Goal: Check status: Check status

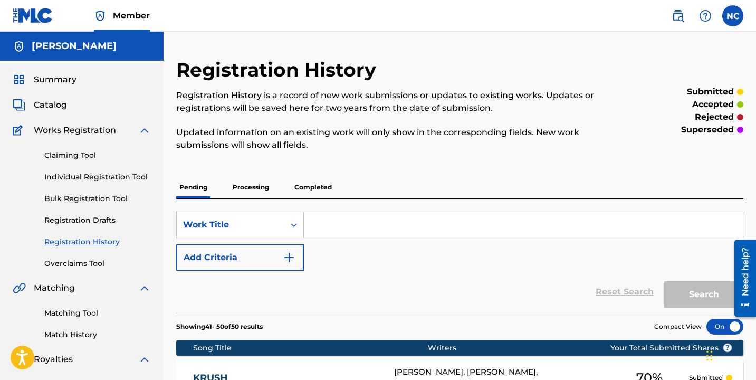
click at [71, 243] on link "Registration History" at bounding box center [97, 241] width 107 height 11
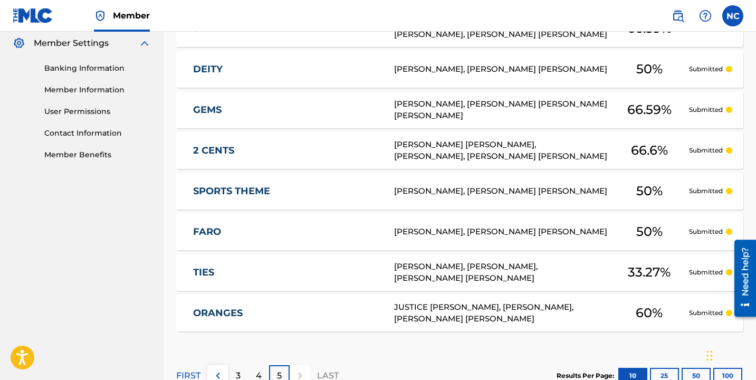
scroll to position [504, 0]
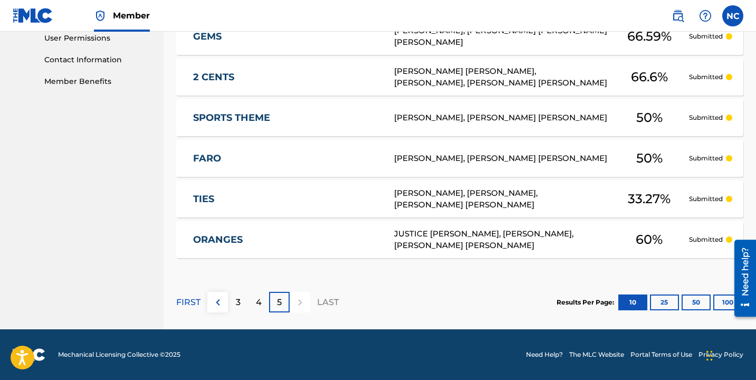
click at [231, 306] on div "3" at bounding box center [238, 302] width 21 height 21
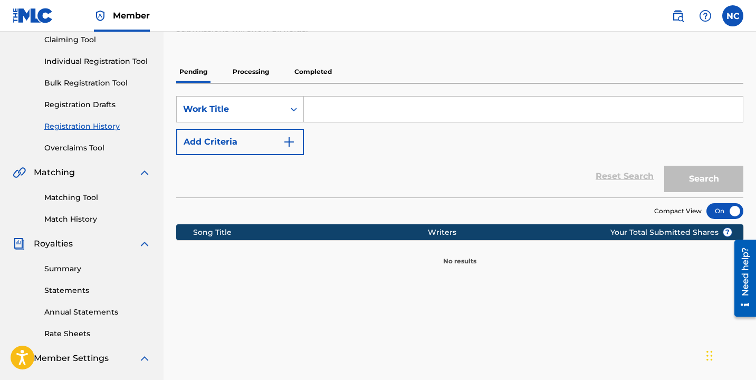
scroll to position [113, 0]
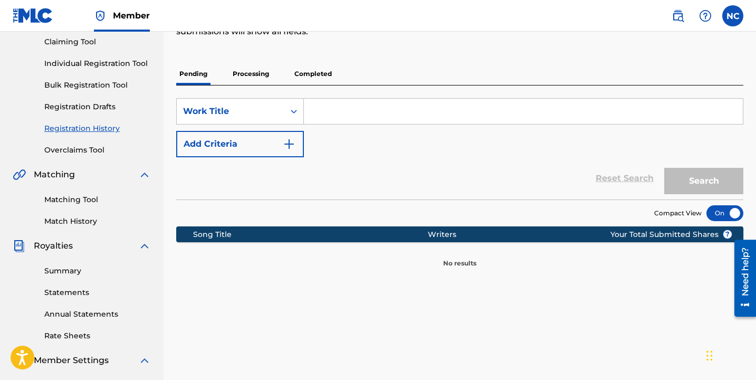
click at [108, 123] on link "Registration History" at bounding box center [97, 128] width 107 height 11
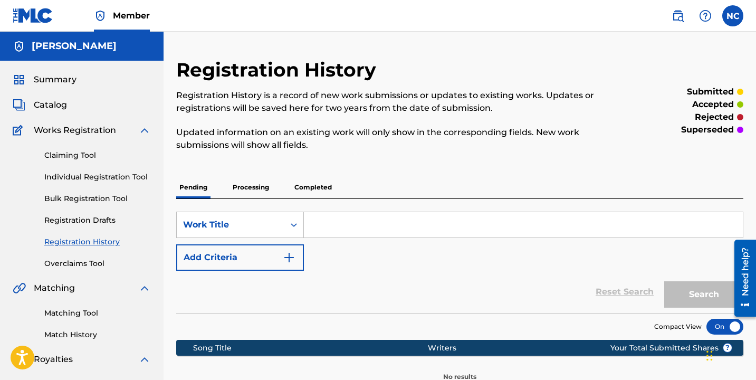
click at [240, 193] on p "Processing" at bounding box center [251, 187] width 43 height 22
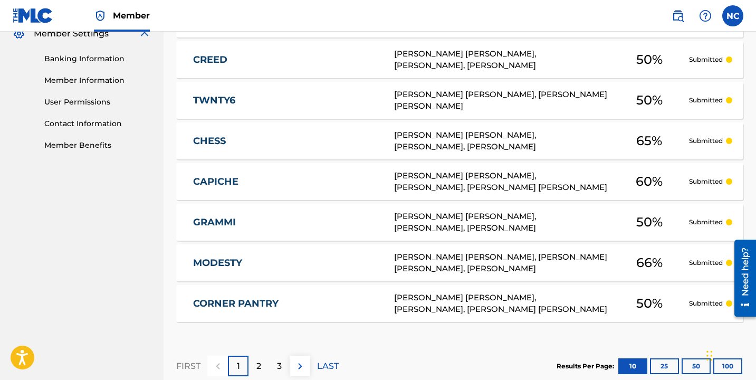
scroll to position [463, 0]
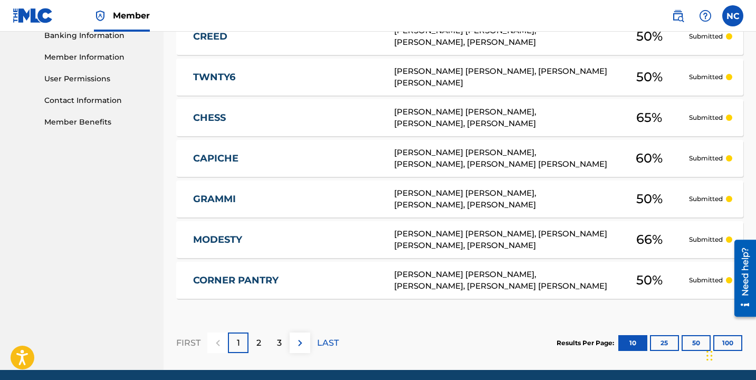
click at [260, 348] on p "2" at bounding box center [258, 343] width 5 height 13
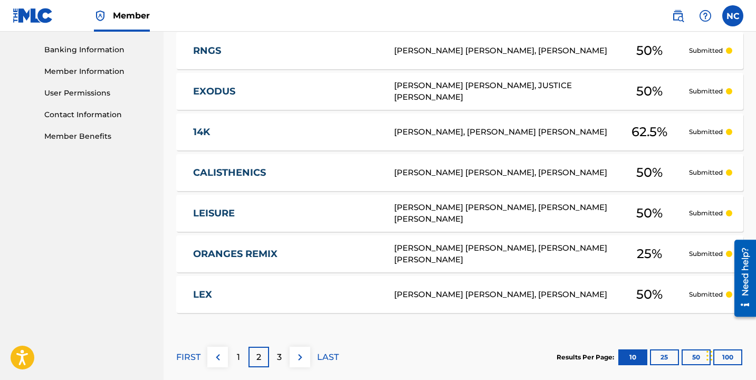
click at [282, 360] on div "3" at bounding box center [279, 357] width 21 height 21
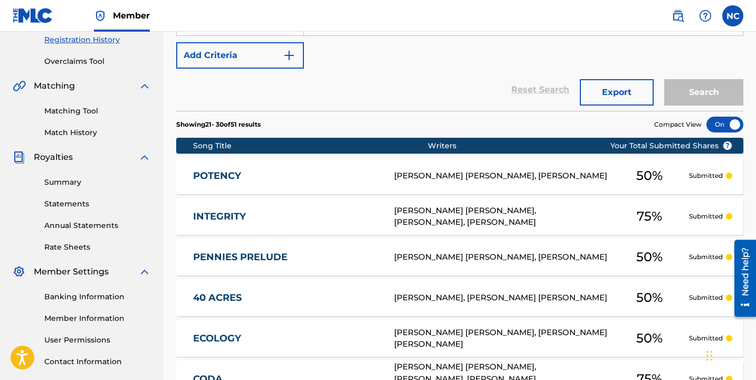
scroll to position [0, 0]
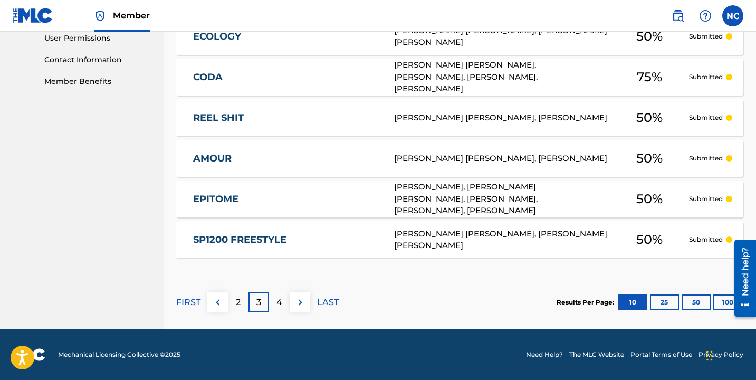
click at [272, 303] on div "4" at bounding box center [279, 302] width 21 height 21
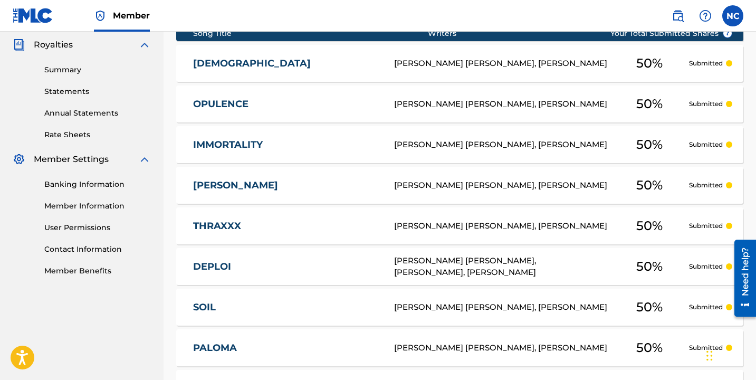
scroll to position [504, 0]
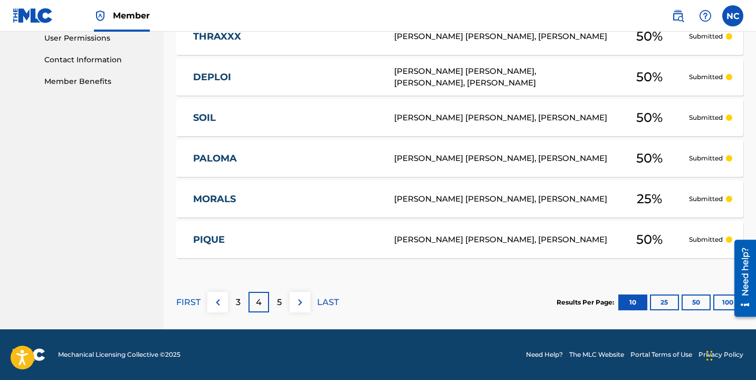
click at [284, 309] on div "5" at bounding box center [279, 302] width 21 height 21
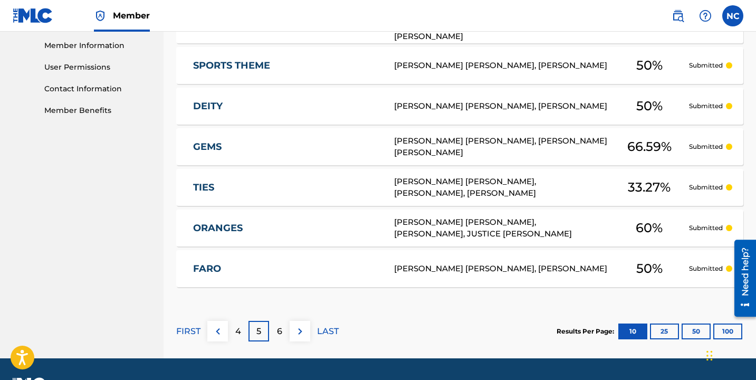
click at [301, 329] on img at bounding box center [300, 331] width 13 height 13
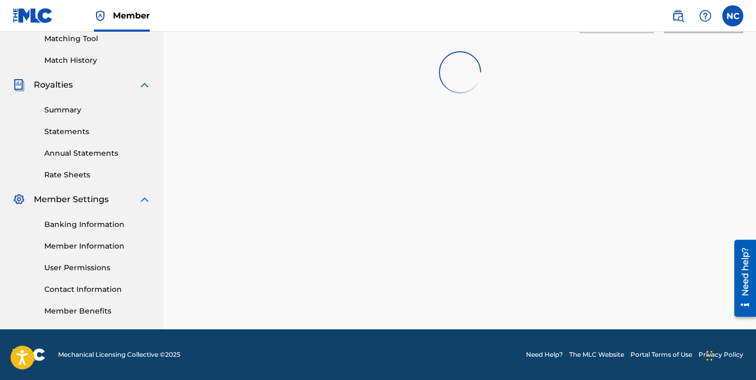
scroll to position [274, 0]
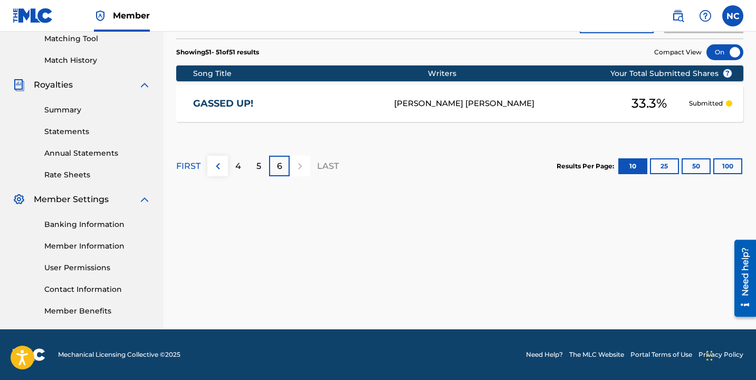
click at [235, 166] on p "4" at bounding box center [238, 166] width 6 height 13
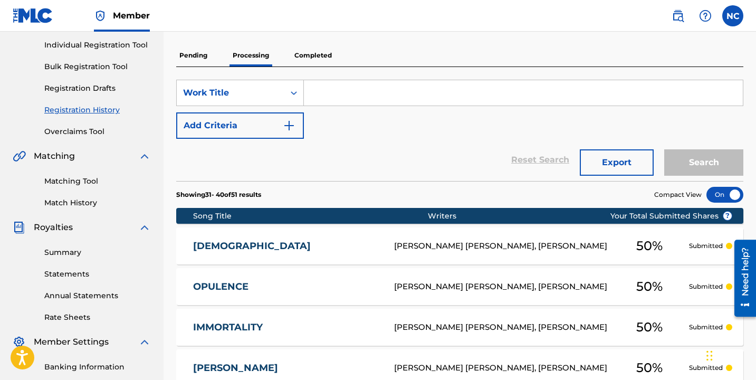
scroll to position [0, 0]
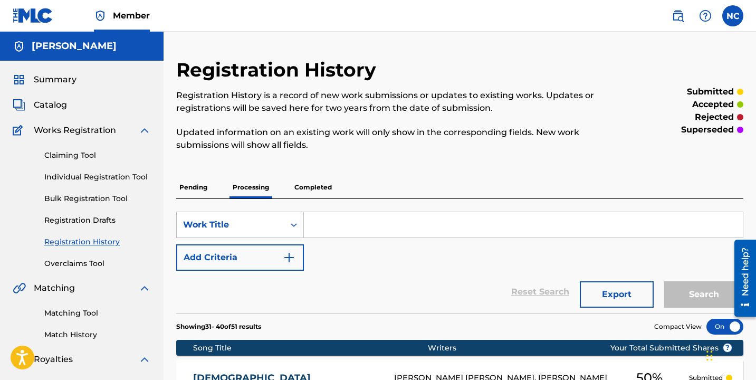
click at [302, 187] on p "Completed" at bounding box center [313, 187] width 44 height 22
